Goal: Download file/media

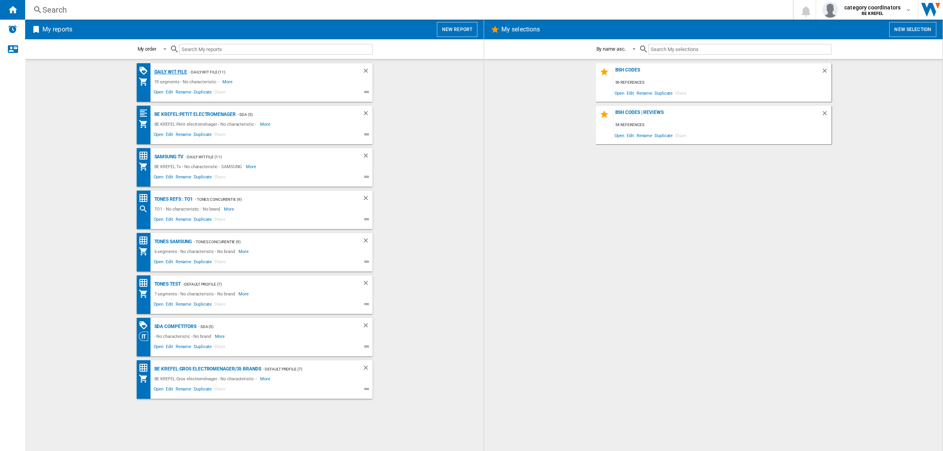
click at [174, 71] on div "Daily WIT file" at bounding box center [169, 72] width 35 height 10
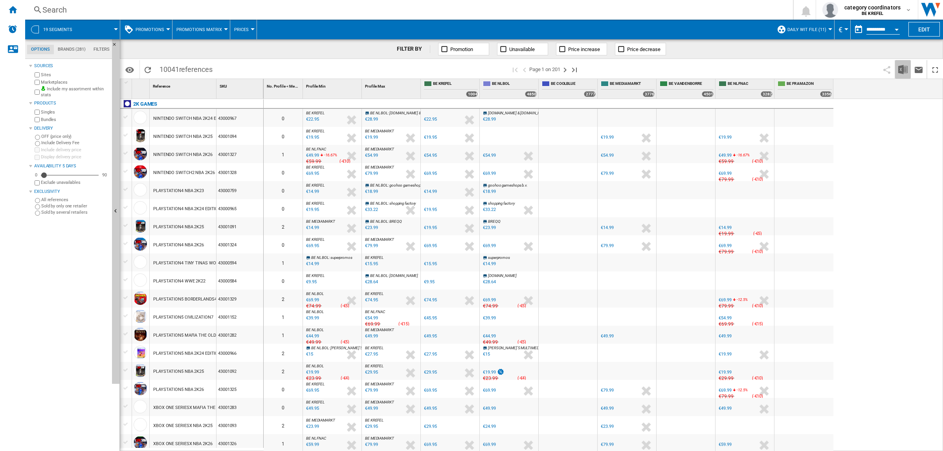
click at [901, 70] on img "Download in Excel" at bounding box center [902, 69] width 9 height 9
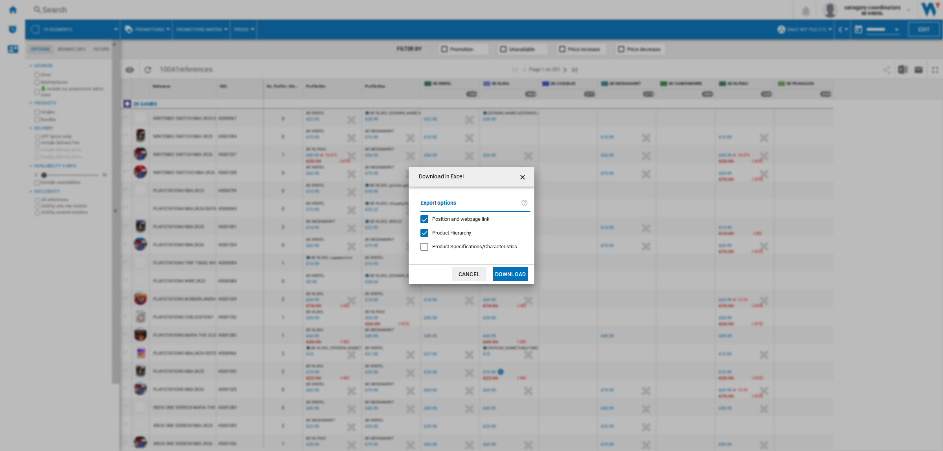
click at [524, 272] on button "Download" at bounding box center [510, 274] width 35 height 14
